Goal: Navigation & Orientation: Find specific page/section

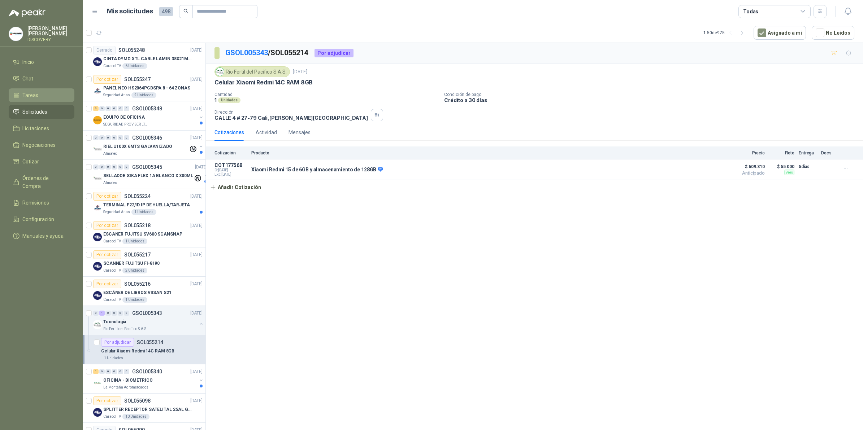
click at [33, 96] on span "Tareas" at bounding box center [30, 95] width 16 height 8
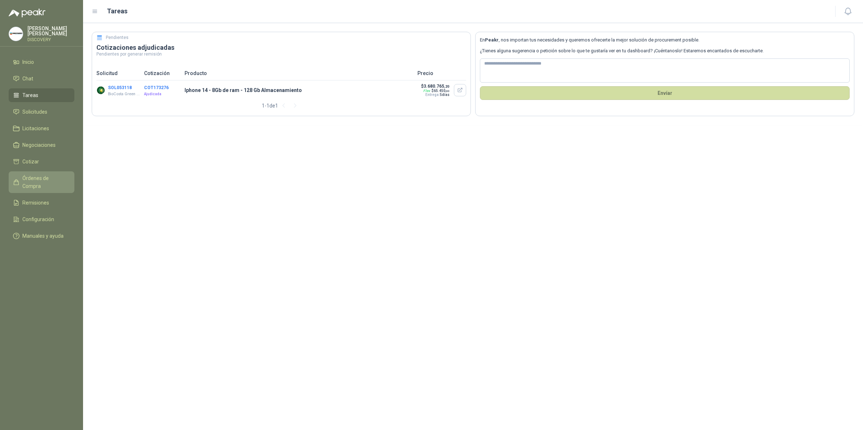
click at [38, 181] on link "Órdenes de Compra" at bounding box center [42, 182] width 66 height 22
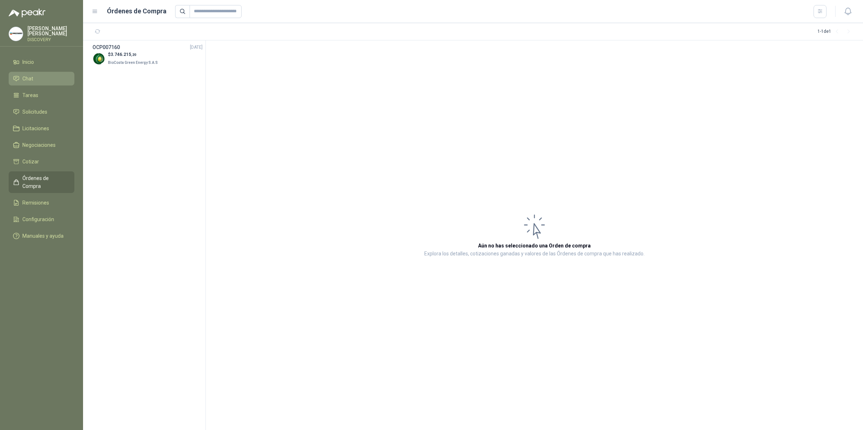
click at [25, 80] on span "Chat" at bounding box center [27, 79] width 11 height 8
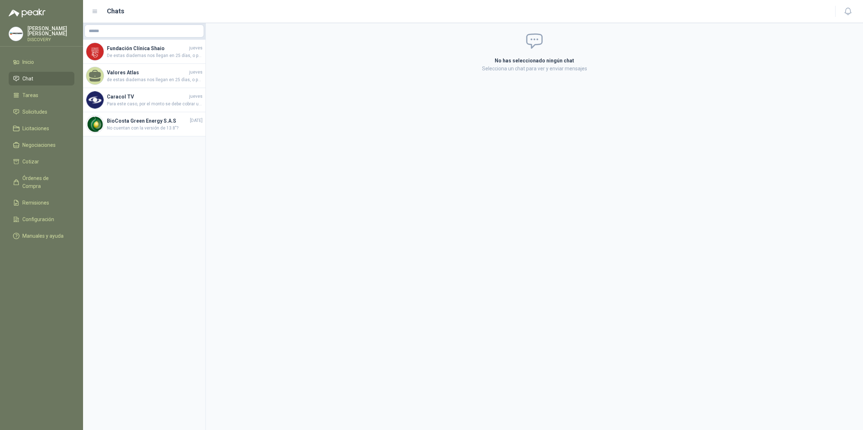
click at [40, 79] on li "Chat" at bounding box center [41, 79] width 57 height 8
click at [37, 59] on li "Inicio" at bounding box center [41, 62] width 57 height 8
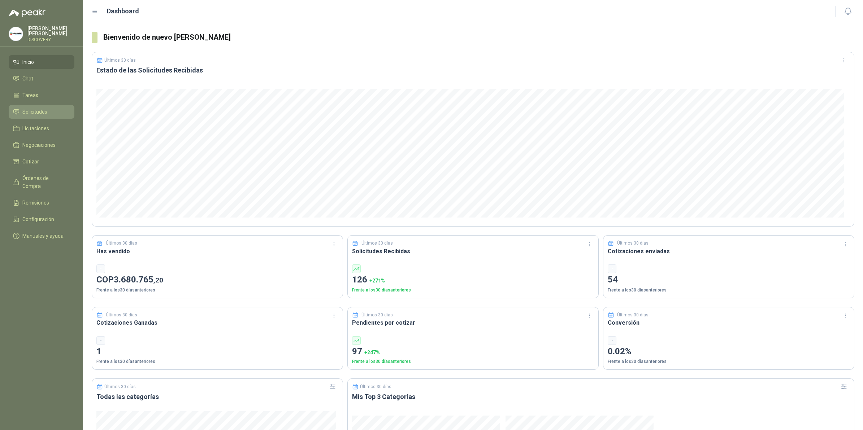
click at [30, 113] on span "Solicitudes" at bounding box center [34, 112] width 25 height 8
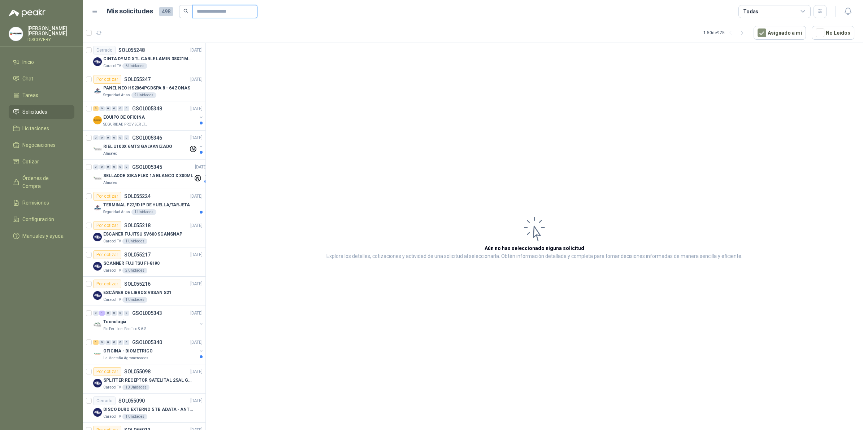
click at [217, 8] on input "text" at bounding box center [222, 11] width 51 height 12
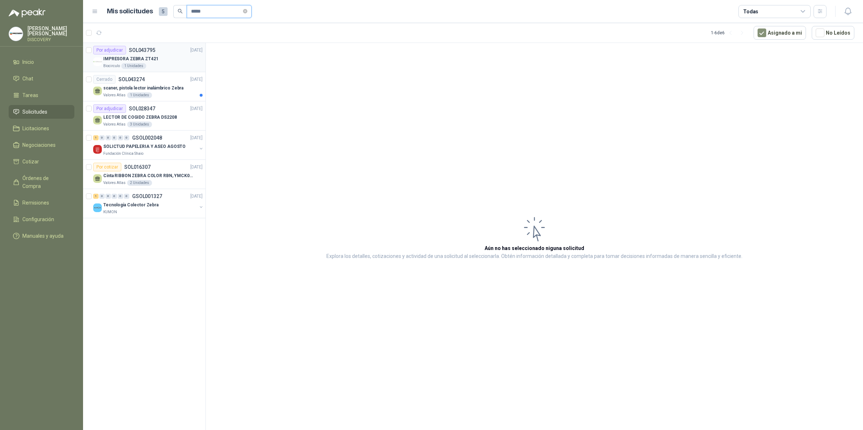
type input "*****"
click at [160, 60] on div "IMPRESORA ZEBRA ZT421" at bounding box center [152, 59] width 99 height 9
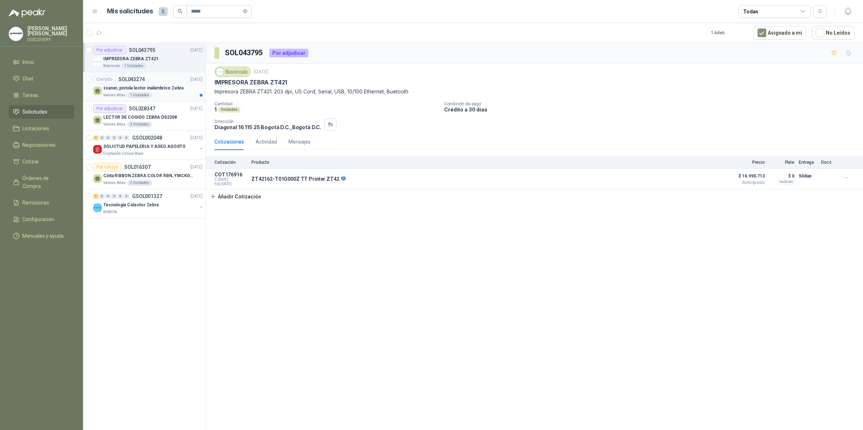
click at [164, 82] on div "Cerrado SOL043274 [DATE]" at bounding box center [147, 79] width 109 height 9
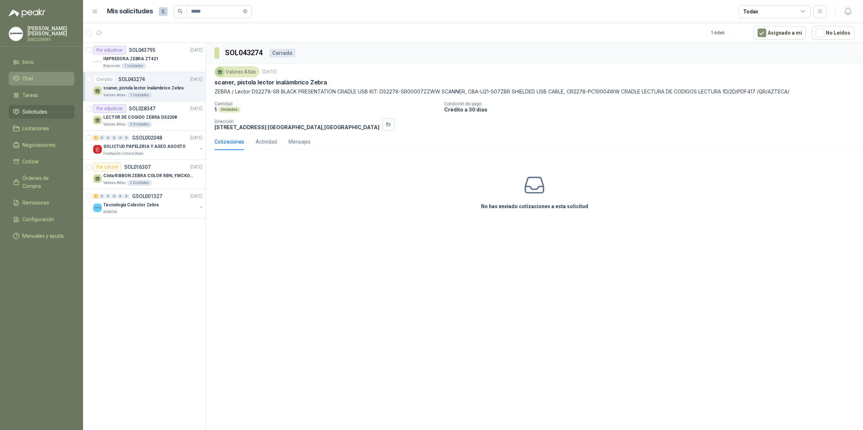
click at [20, 77] on li "Chat" at bounding box center [41, 79] width 57 height 8
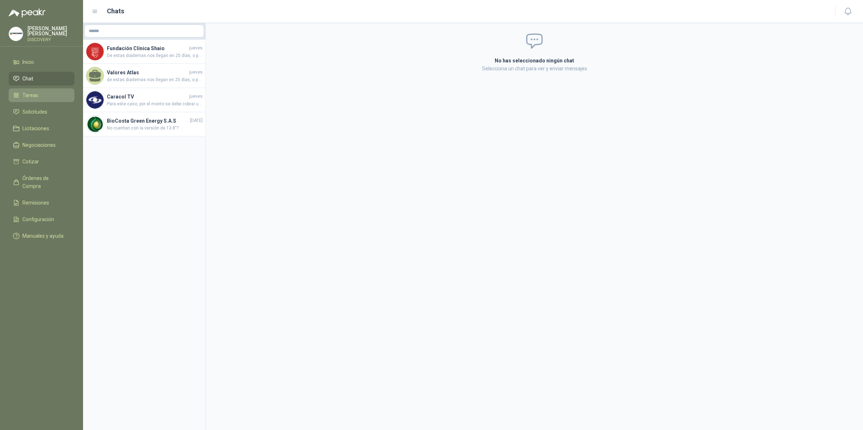
click at [58, 91] on li "Tareas" at bounding box center [41, 95] width 57 height 8
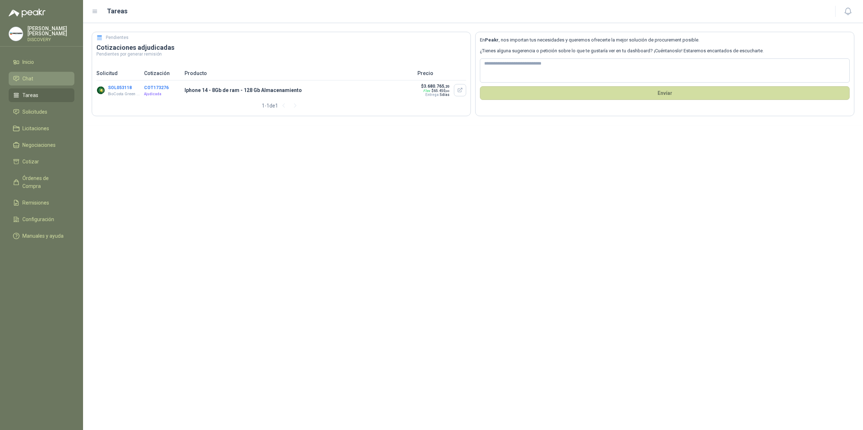
click at [49, 77] on li "Chat" at bounding box center [41, 79] width 57 height 8
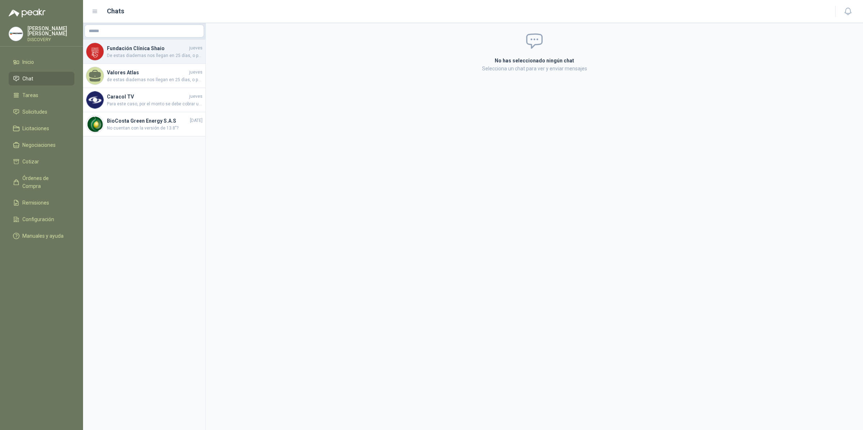
click at [147, 55] on span "De estas diademas nos llegan en 25 días, o para entrega inmediata tenemos estas…" at bounding box center [155, 55] width 96 height 7
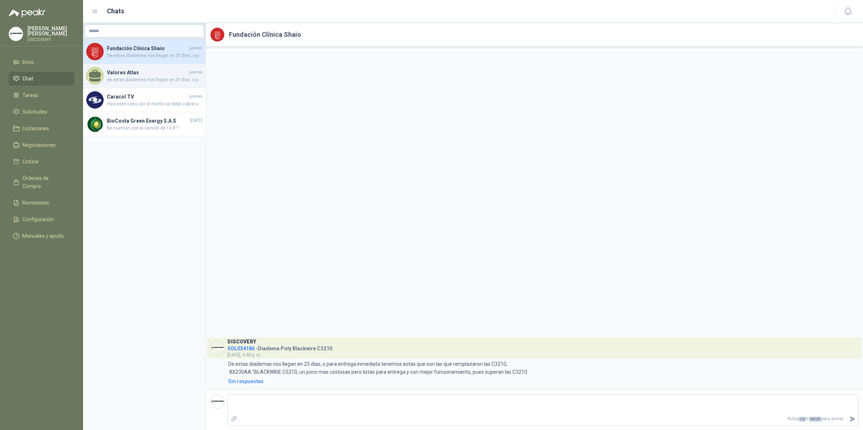
click at [128, 87] on div "Valores Atlas [DATE] de estas diademas nos llegan en 25 dìas, o para entrega in…" at bounding box center [144, 76] width 122 height 24
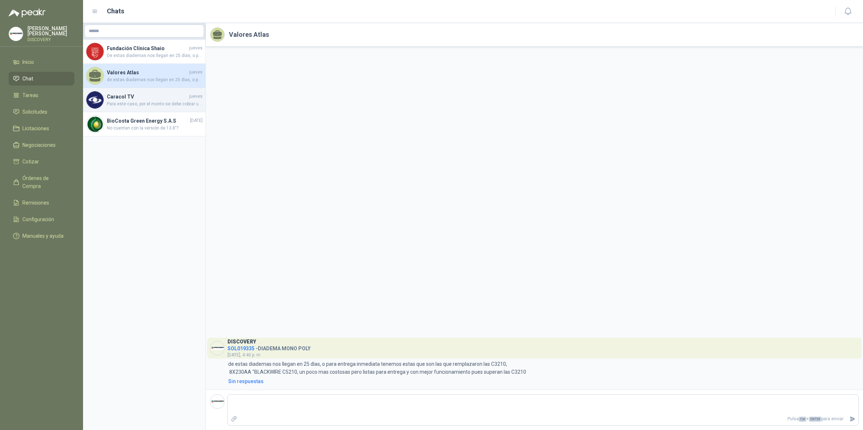
click at [131, 92] on div "Caracol TV [DATE] Para este caso, por el monto se debe cobrar un flete por valo…" at bounding box center [144, 100] width 122 height 24
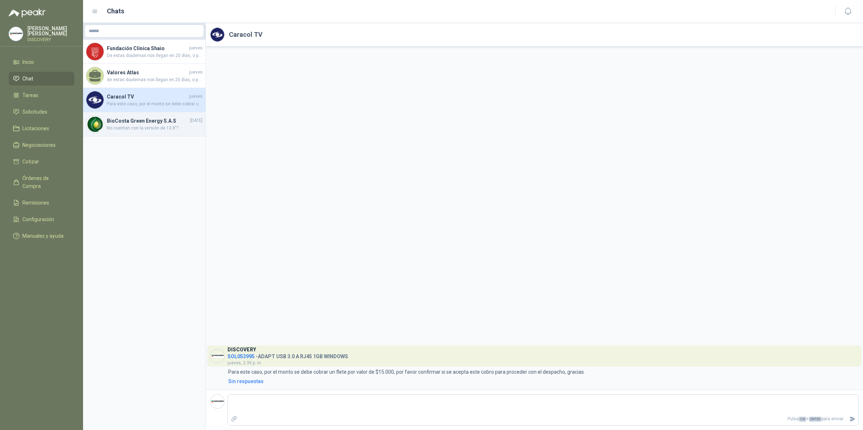
click at [147, 130] on span "No cuentan con la versión de 13.8"?" at bounding box center [155, 128] width 96 height 7
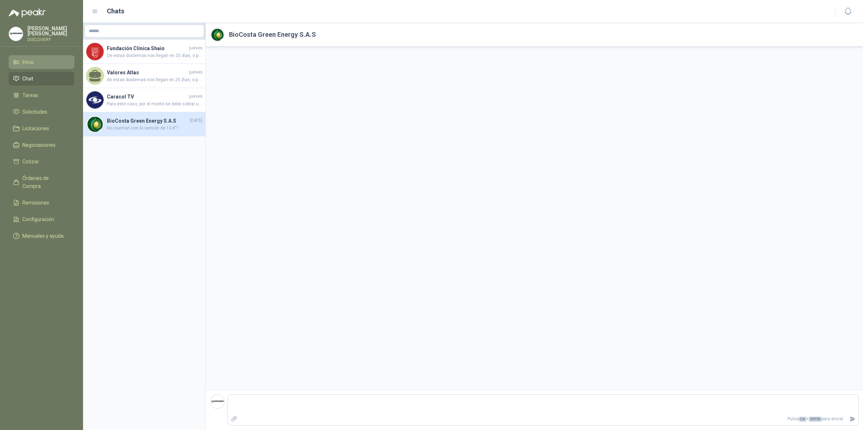
click at [23, 61] on span "Inicio" at bounding box center [28, 62] width 12 height 8
